Goal: Transaction & Acquisition: Purchase product/service

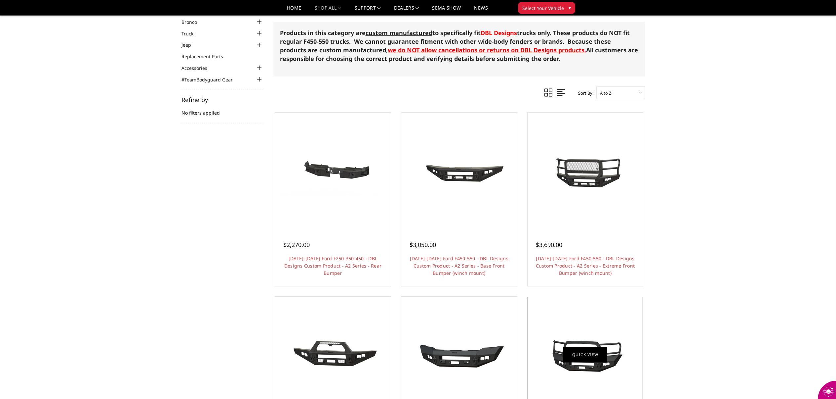
scroll to position [30, 0]
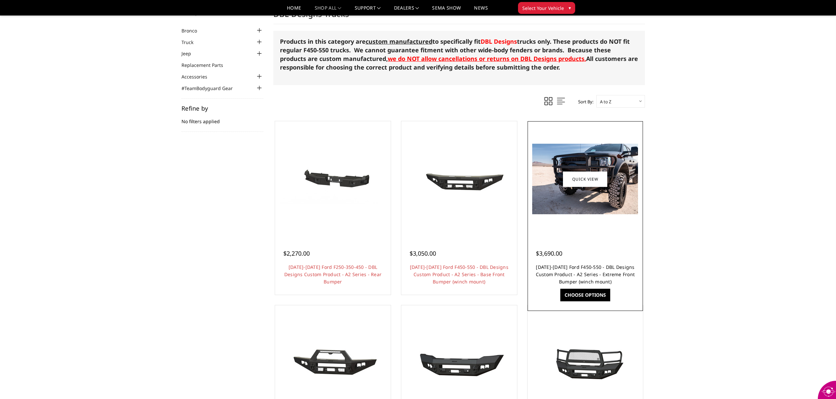
click at [599, 275] on link "[DATE]-[DATE] Ford F450-550 - DBL Designs Custom Product - A2 Series - Extreme …" at bounding box center [585, 274] width 99 height 21
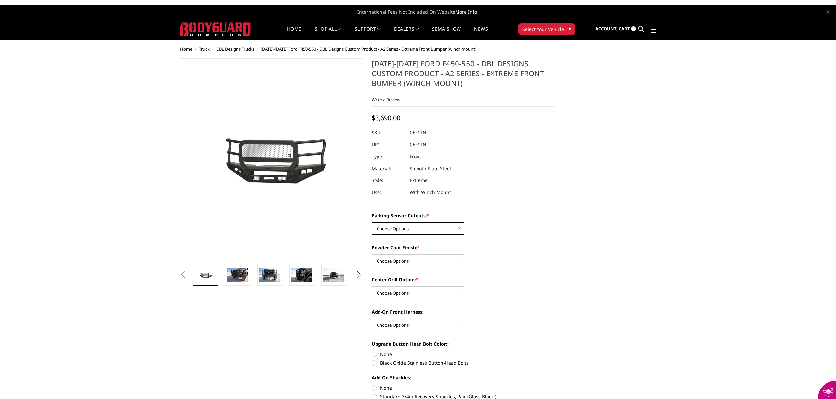
click at [422, 230] on select "Choose Options Yes - I have front parking sensors No - I do NOT have parking se…" at bounding box center [418, 228] width 93 height 13
select select "540"
click at [372, 222] on select "Choose Options Yes - I have front parking sensors No - I do NOT have parking se…" at bounding box center [418, 228] width 93 height 13
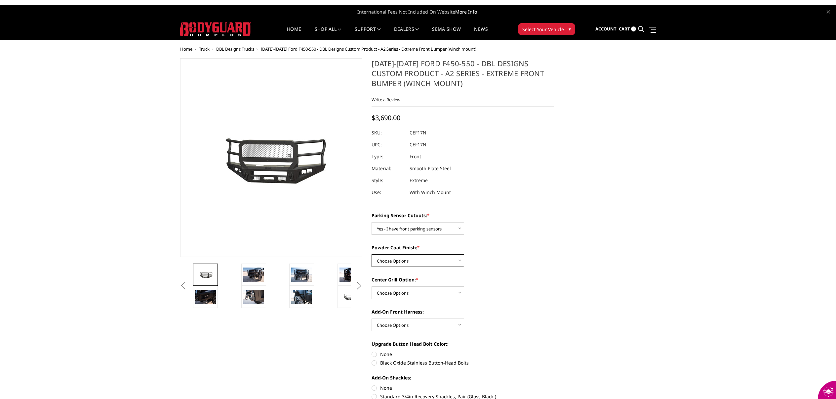
click at [427, 261] on select "Choose Options Bare metal (included) Texture Black Powder Coat" at bounding box center [418, 260] width 93 height 13
select select "518"
click at [372, 254] on select "Choose Options Bare metal (included) Texture Black Powder Coat" at bounding box center [418, 260] width 93 height 13
click at [430, 290] on select "Choose Options Add expanded metal in center grill Decline this option" at bounding box center [418, 292] width 93 height 13
select select "1080"
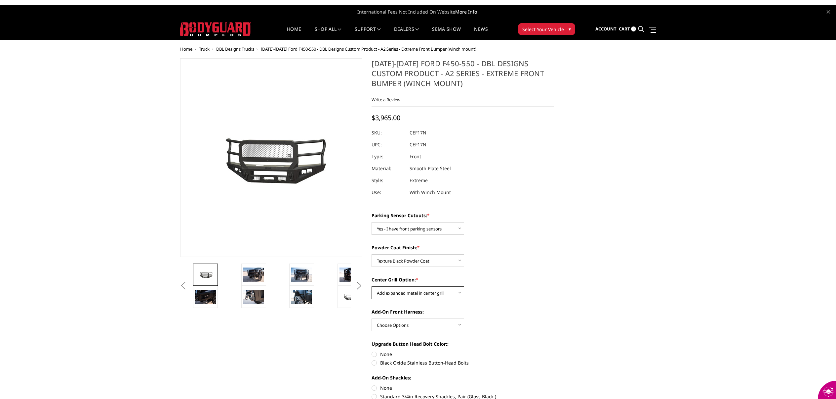
click at [372, 286] on select "Choose Options Add expanded metal in center grill Decline this option" at bounding box center [418, 292] width 93 height 13
click at [430, 324] on select "Choose Options WITH front camera harness WITHOUT front camera harness" at bounding box center [418, 324] width 93 height 13
select select "1695"
click at [372, 318] on select "Choose Options WITH front camera harness WITHOUT front camera harness" at bounding box center [418, 324] width 93 height 13
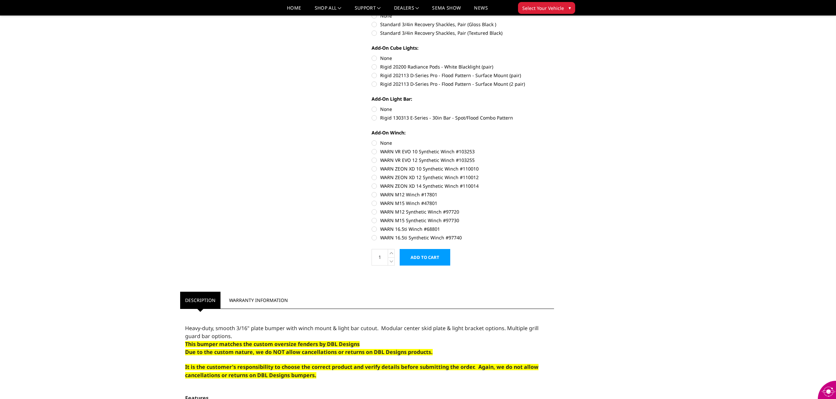
scroll to position [353, 0]
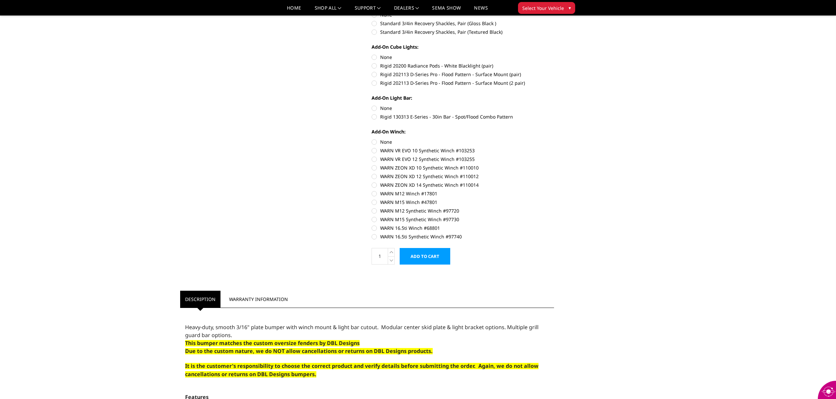
click at [376, 116] on label "Rigid 130313 E-Series - 30in Bar - Spot/Flood Combo Pattern" at bounding box center [463, 116] width 183 height 7
click at [554, 105] on input "Rigid 130313 E-Series - 30in Bar - Spot/Flood Combo Pattern" at bounding box center [554, 105] width 0 height 0
radio input "true"
click at [375, 72] on label "Rigid 202113 D-Series Pro - Flood Pattern - Surface Mount (pair)" at bounding box center [463, 74] width 183 height 7
click at [554, 63] on input "Rigid 202113 D-Series Pro - Flood Pattern - Surface Mount (pair)" at bounding box center [554, 62] width 0 height 0
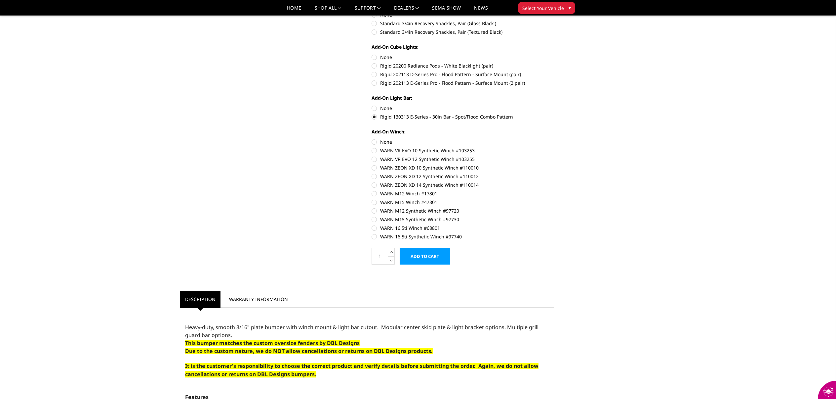
radio input "true"
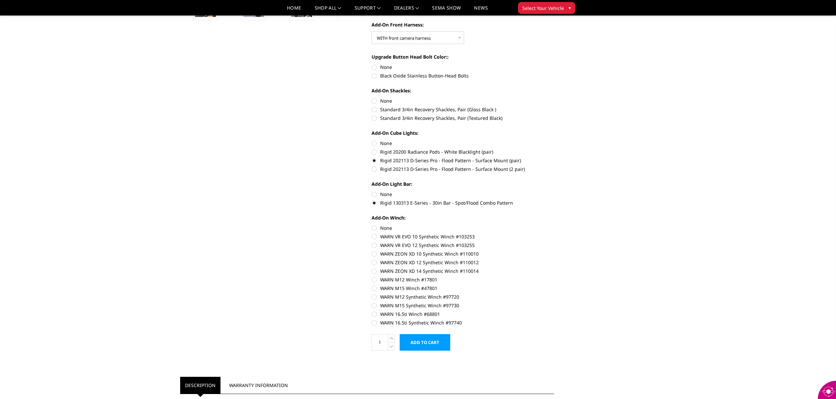
scroll to position [266, 0]
click at [373, 111] on label "Standard 3/4in Recovery Shackles, Pair (Gloss Black )" at bounding box center [463, 110] width 183 height 7
click at [554, 99] on input "Standard 3/4in Recovery Shackles, Pair (Gloss Black )" at bounding box center [554, 99] width 0 height 0
radio input "true"
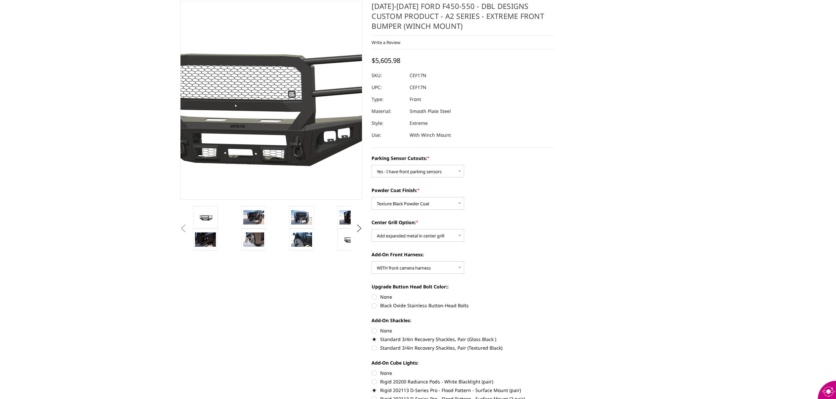
scroll to position [0, 0]
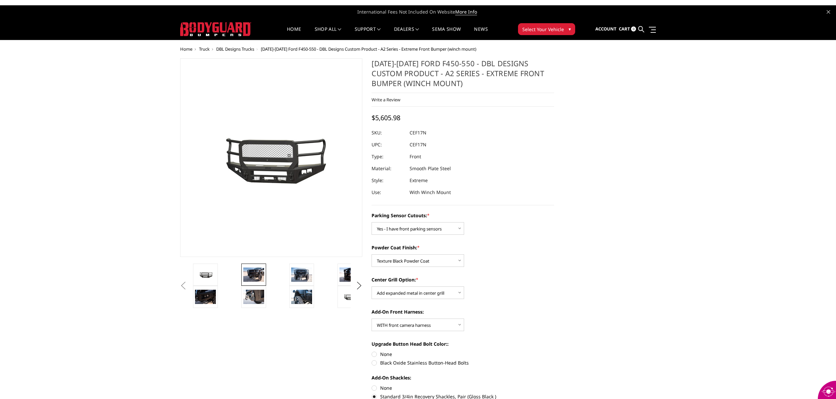
click at [256, 272] on img at bounding box center [253, 274] width 21 height 14
